Goal: Contribute content: Contribute content

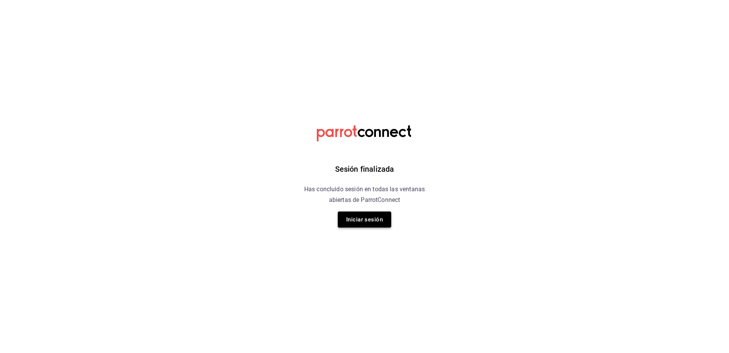
click at [375, 222] on button "Iniciar sesión" at bounding box center [364, 219] width 53 height 16
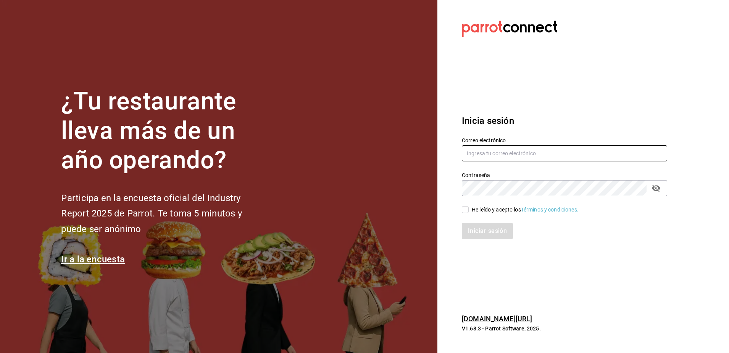
click at [490, 154] on input "text" at bounding box center [564, 153] width 205 height 16
type input "[EMAIL_ADDRESS][DOMAIN_NAME]"
click at [462, 209] on input "He leído y acepto los Términos y condiciones." at bounding box center [465, 209] width 7 height 7
checkbox input "true"
click at [480, 235] on button "Iniciar sesión" at bounding box center [488, 231] width 52 height 16
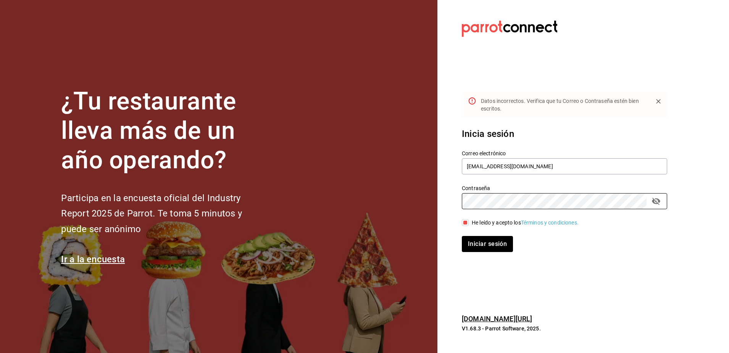
click at [462, 236] on button "Iniciar sesión" at bounding box center [487, 244] width 51 height 16
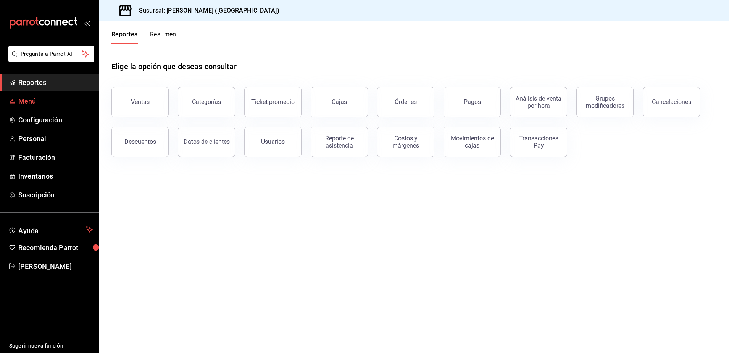
click at [52, 103] on span "Menú" at bounding box center [55, 101] width 74 height 10
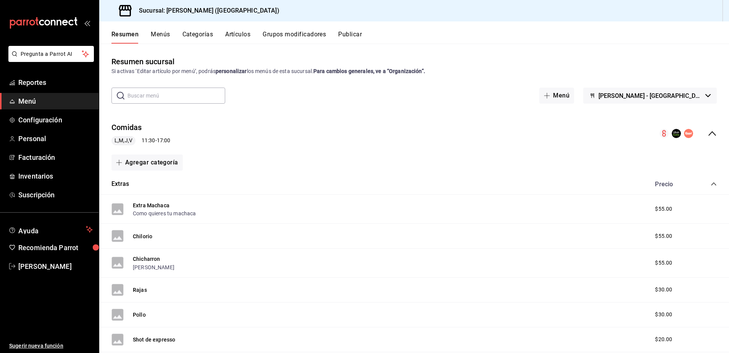
click at [242, 33] on button "Artículos" at bounding box center [237, 37] width 25 height 13
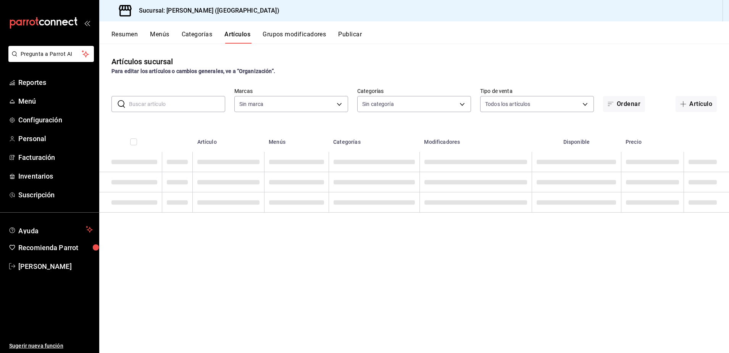
type input "8032933b-081f-47fe-9b6e-ba3dc78a21f4"
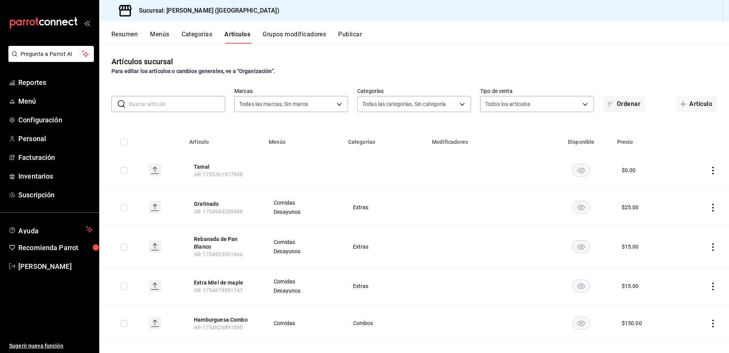
type input "4d6f0275-a8e1-4c8a-ba58-20bffb9dedeb,6d0ca4bc-c96f-453a-9a30-f489c557b573,9d793…"
click at [682, 100] on button "Artículo" at bounding box center [696, 104] width 41 height 16
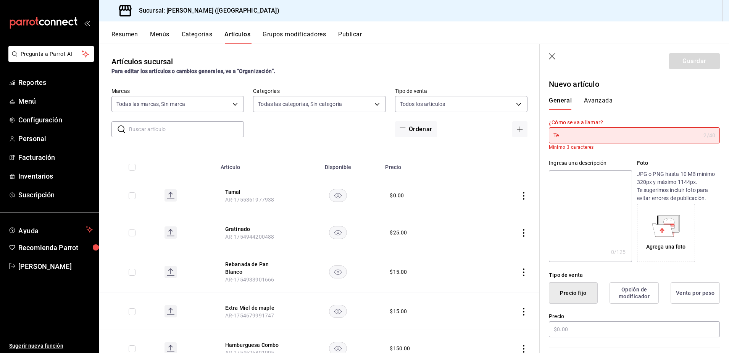
type input "Te"
click at [585, 177] on textarea at bounding box center [590, 216] width 83 height 92
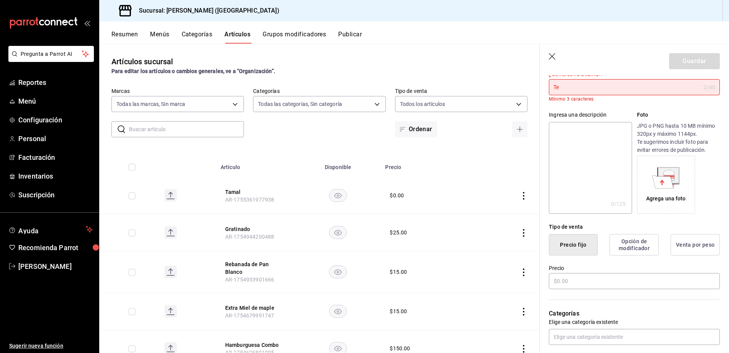
scroll to position [49, 0]
click at [567, 286] on input "text" at bounding box center [634, 280] width 171 height 16
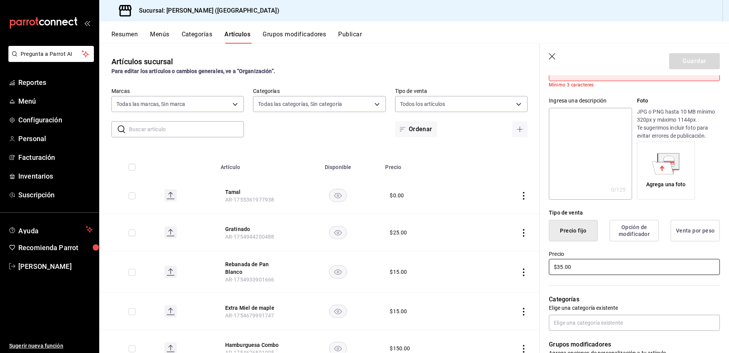
scroll to position [62, 0]
type input "$35.00"
click at [567, 286] on div "Categorías Elige una categoría existente" at bounding box center [630, 303] width 180 height 55
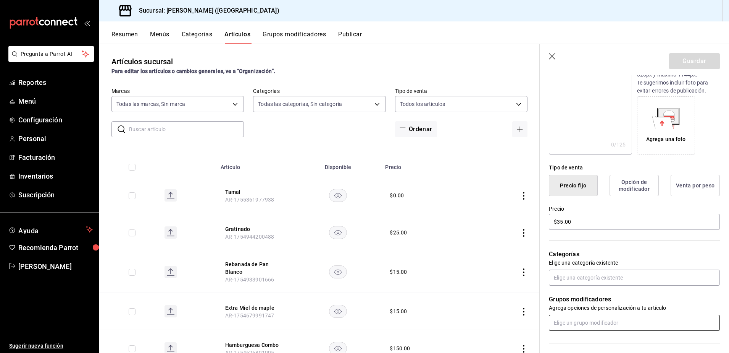
scroll to position [108, 0]
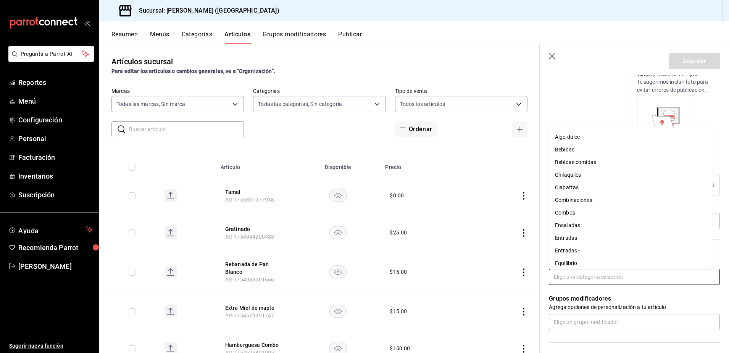
click at [589, 283] on input "text" at bounding box center [634, 276] width 171 height 16
click at [594, 159] on li "Bebidas comidas" at bounding box center [631, 162] width 164 height 13
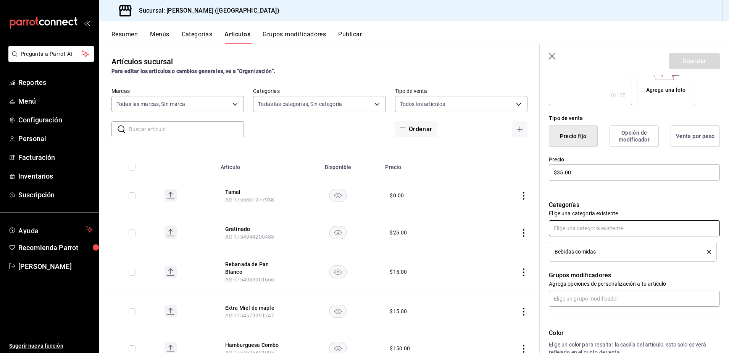
scroll to position [290, 0]
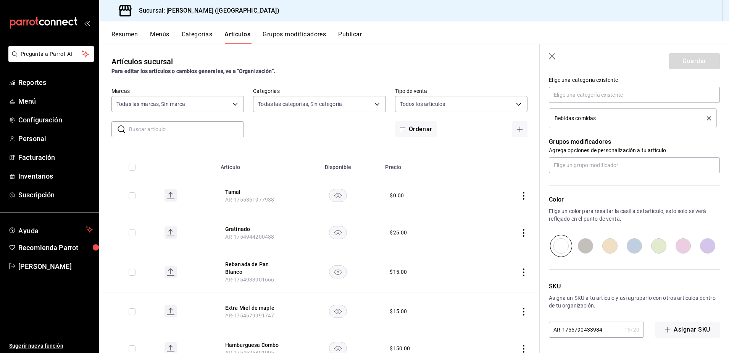
click at [570, 194] on div "Color Elige un color para resaltar la casilla del artículo, esto solo se verá r…" at bounding box center [630, 215] width 180 height 84
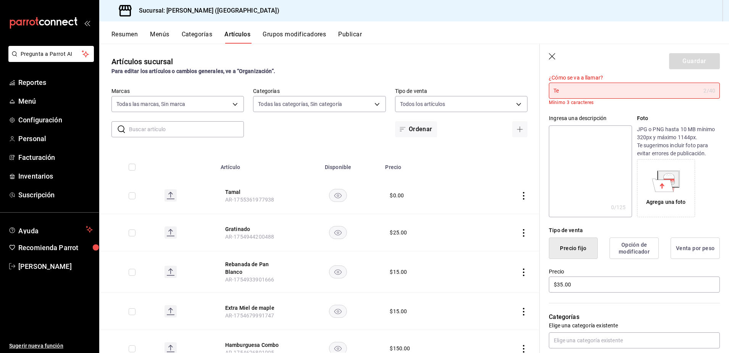
scroll to position [0, 0]
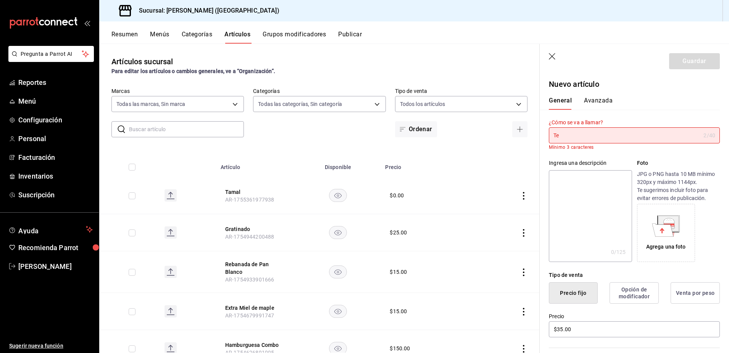
click at [581, 136] on input "Te" at bounding box center [625, 135] width 152 height 15
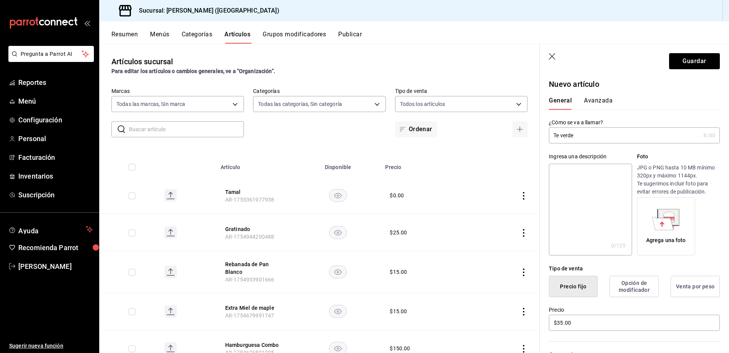
click at [581, 136] on input "Te verde" at bounding box center [625, 135] width 152 height 15
type input "Te de Jazmin"
click at [692, 60] on button "Guardar" at bounding box center [694, 61] width 51 height 16
